Goal: Transaction & Acquisition: Purchase product/service

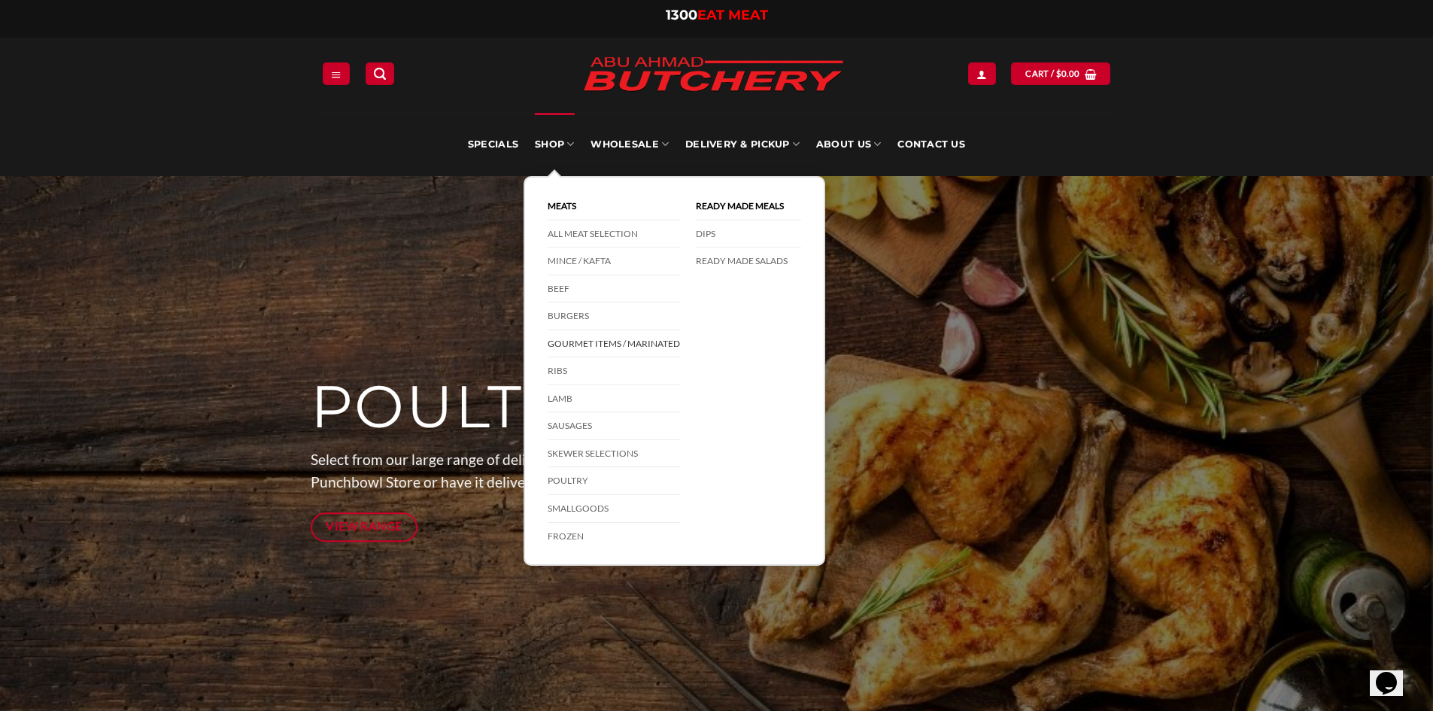
click at [608, 338] on link "Gourmet Items / Marinated" at bounding box center [613, 344] width 132 height 28
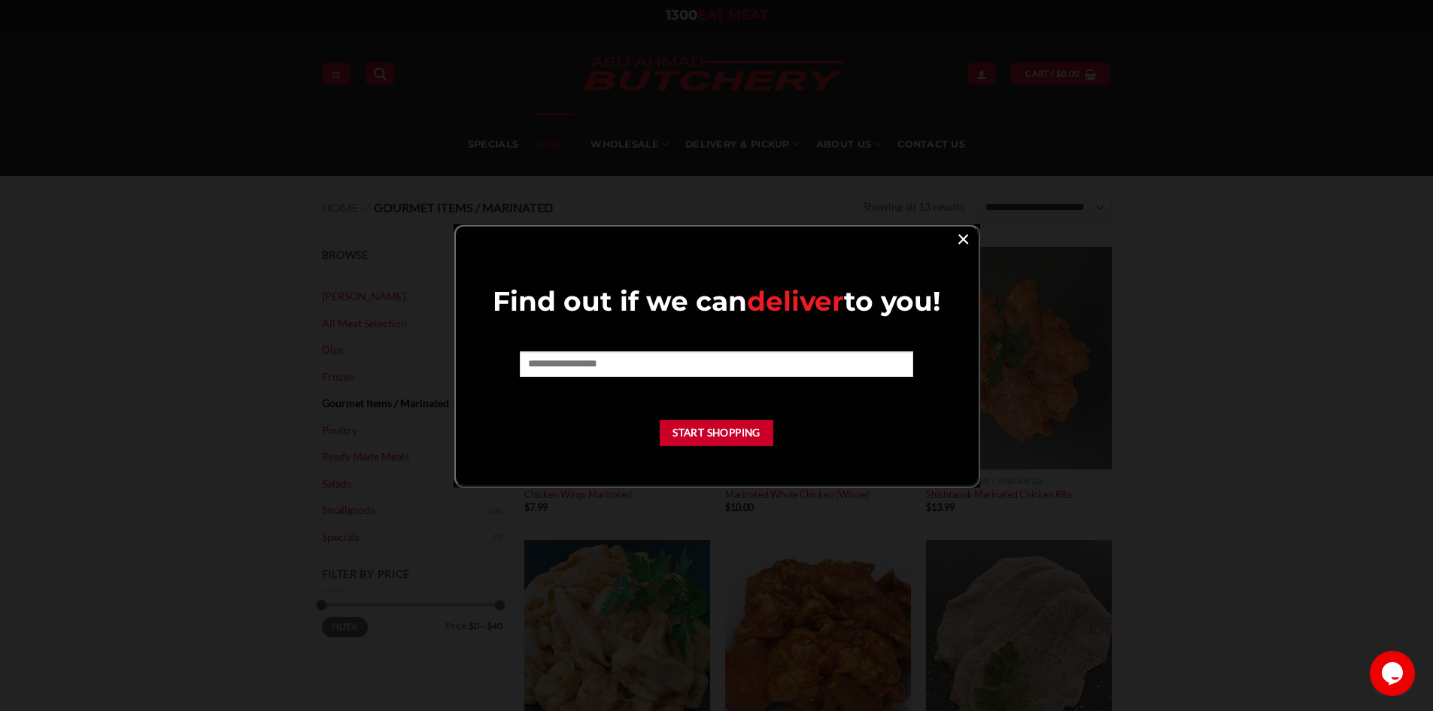
click at [955, 242] on link "×" at bounding box center [963, 238] width 22 height 20
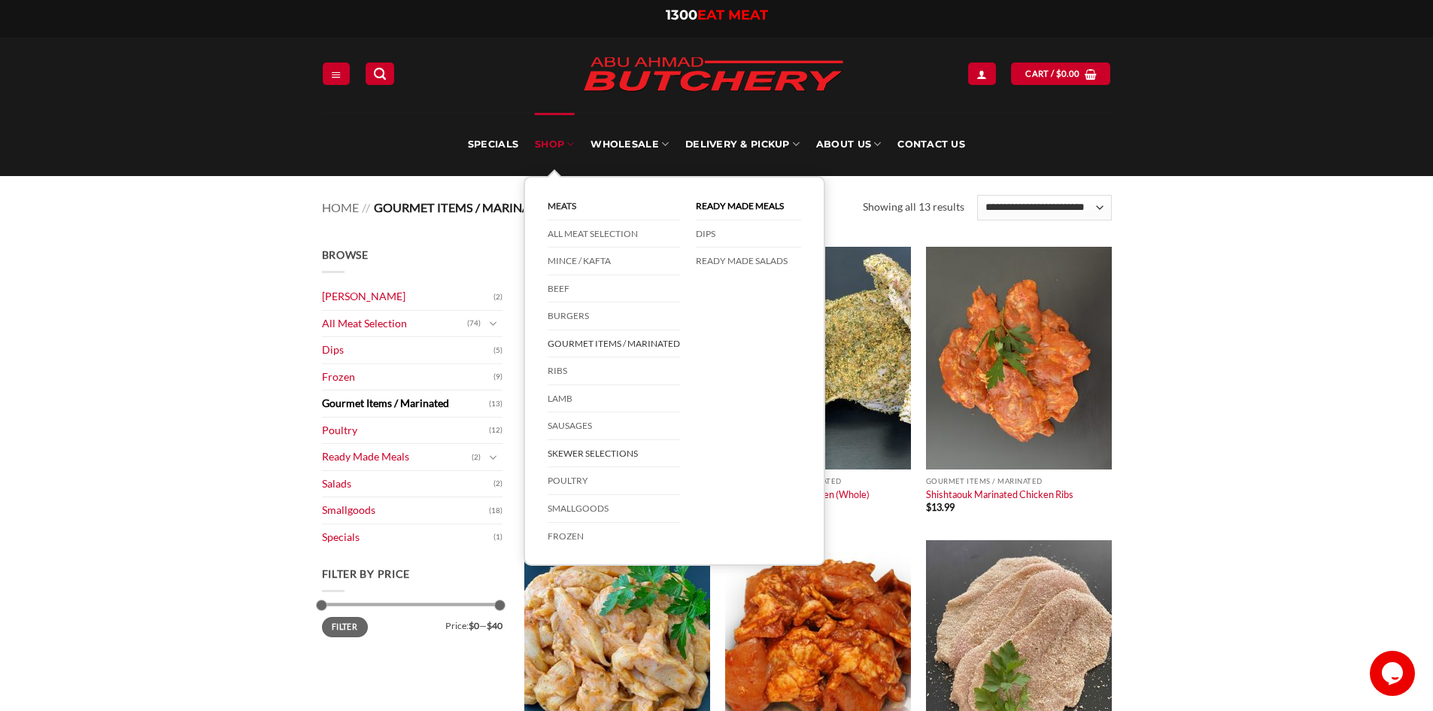
click at [614, 456] on link "Skewer Selections" at bounding box center [613, 454] width 132 height 28
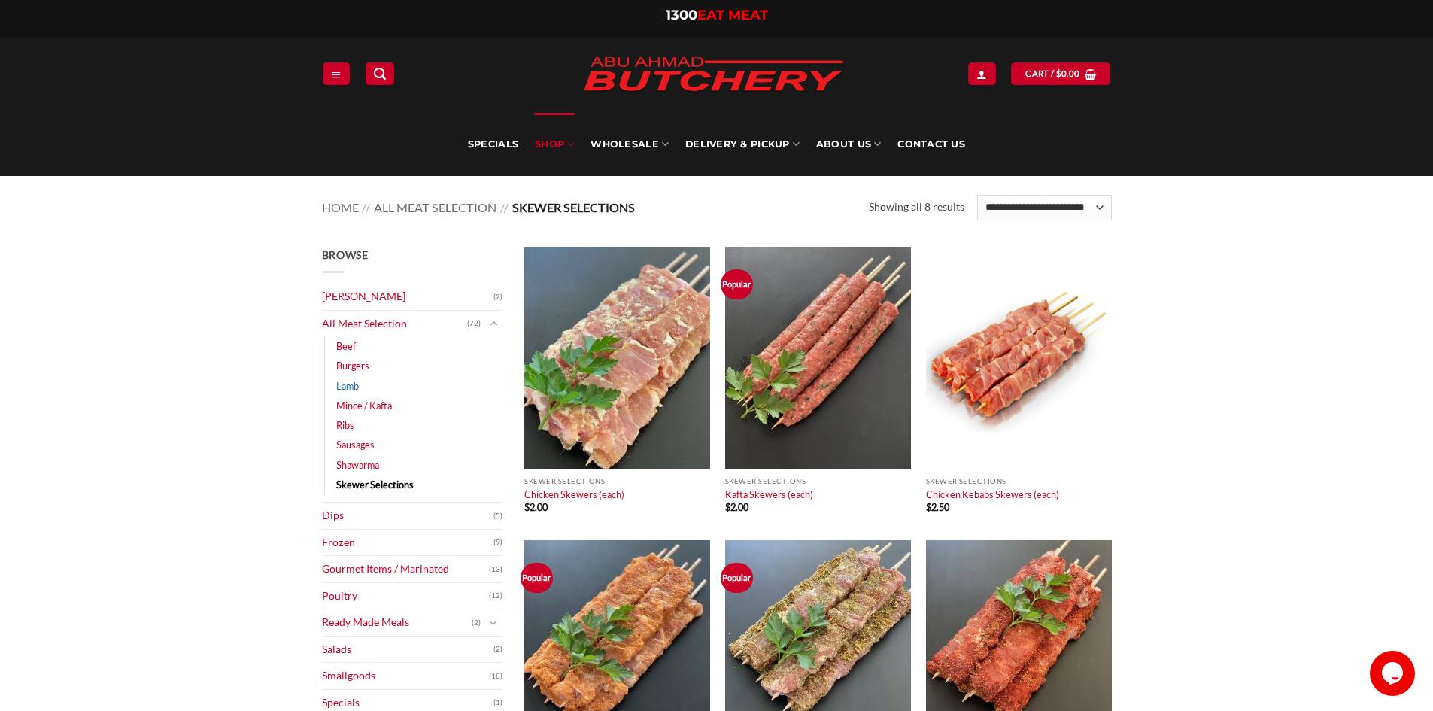
click at [341, 389] on link "Lamb" at bounding box center [347, 386] width 23 height 20
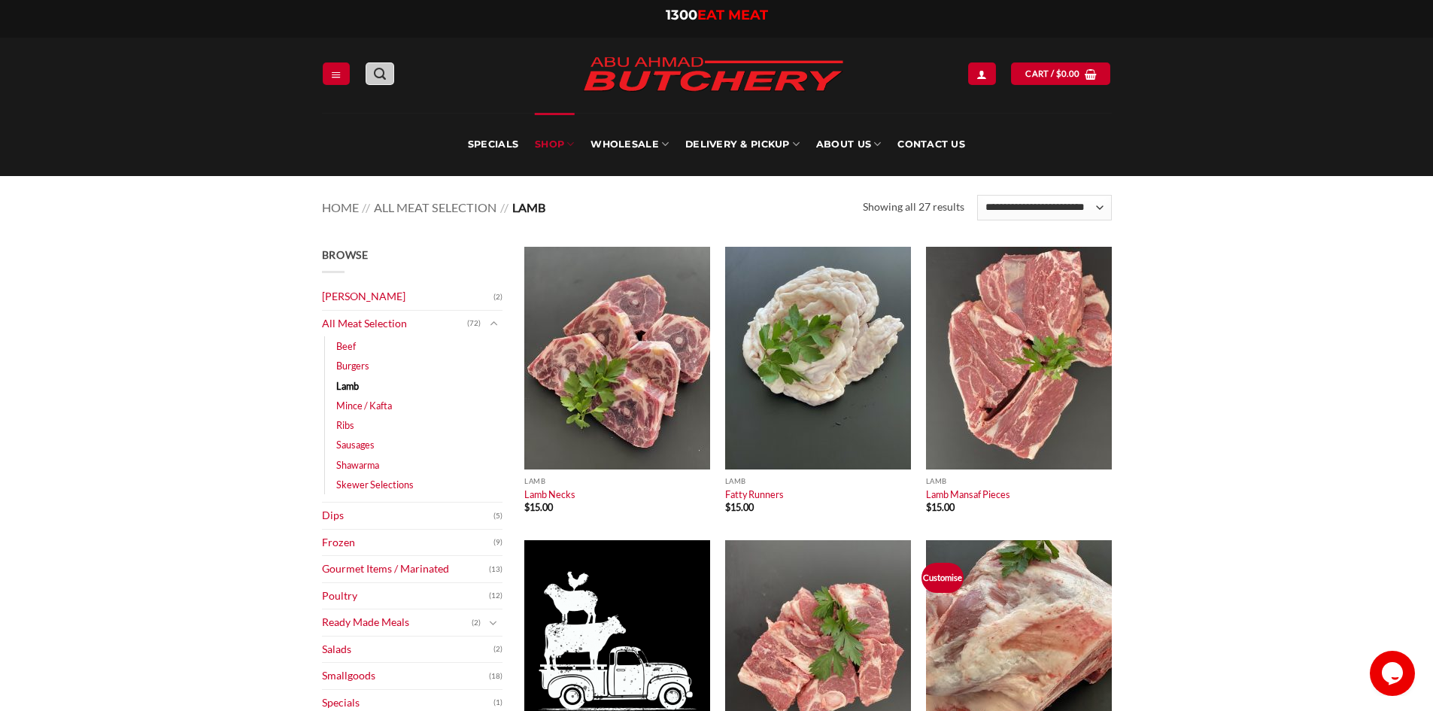
click at [375, 75] on icon "Search" at bounding box center [380, 74] width 12 height 14
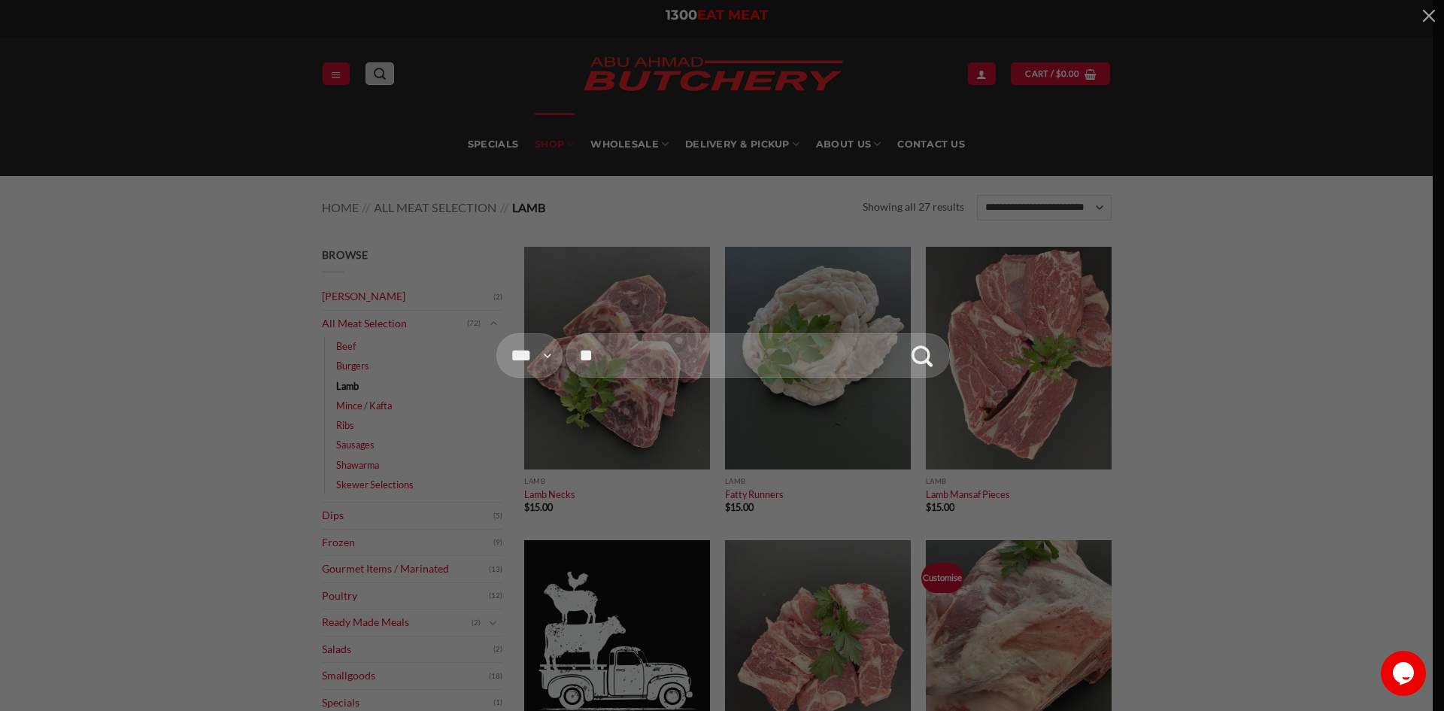
type input "*"
type input "**********"
click at [900, 333] on button "Submit" at bounding box center [922, 355] width 44 height 44
